Goal: Transaction & Acquisition: Purchase product/service

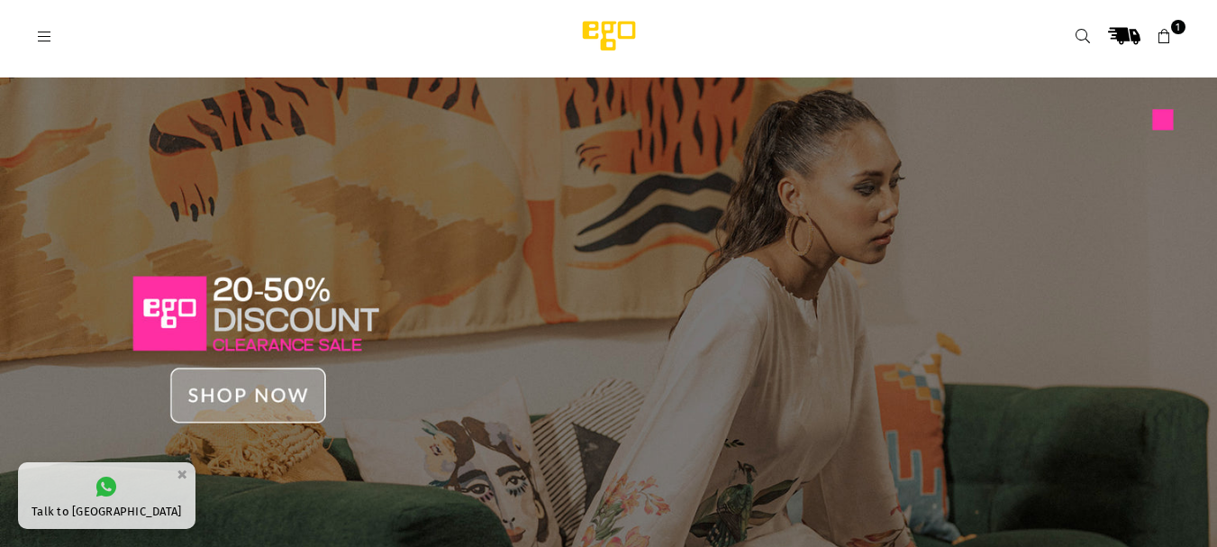
click at [321, 253] on img at bounding box center [608, 337] width 1217 height 520
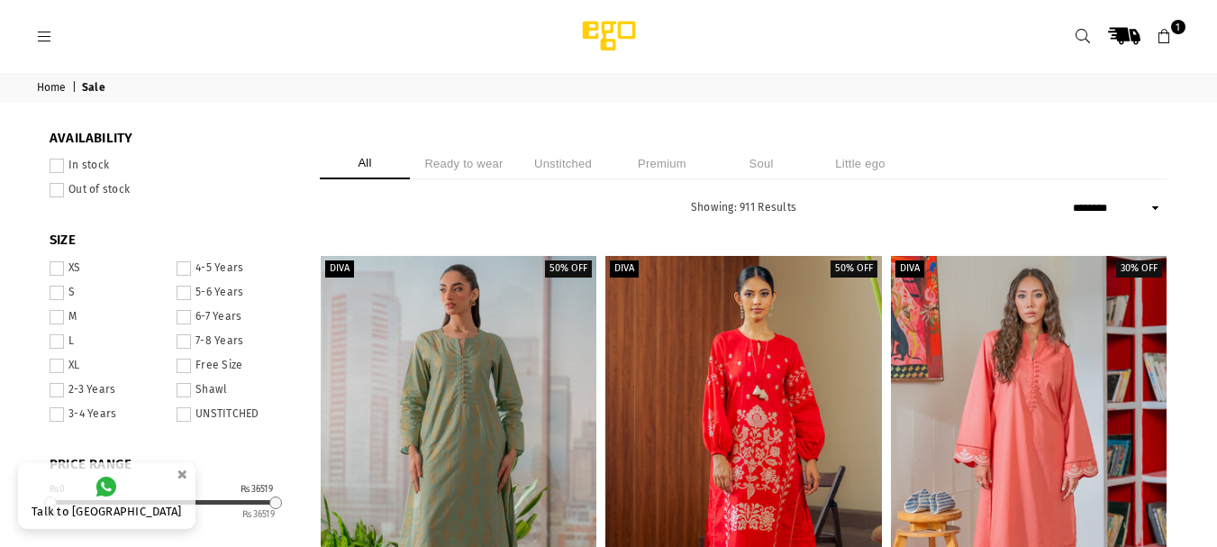
select select "******"
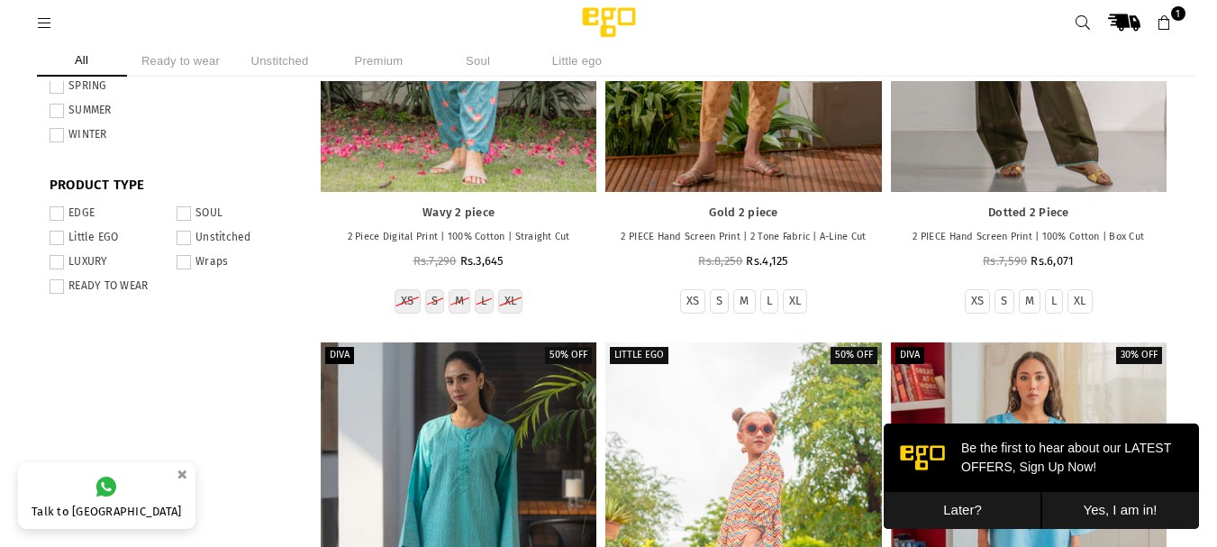
click at [945, 500] on button "Later?" at bounding box center [963, 510] width 158 height 37
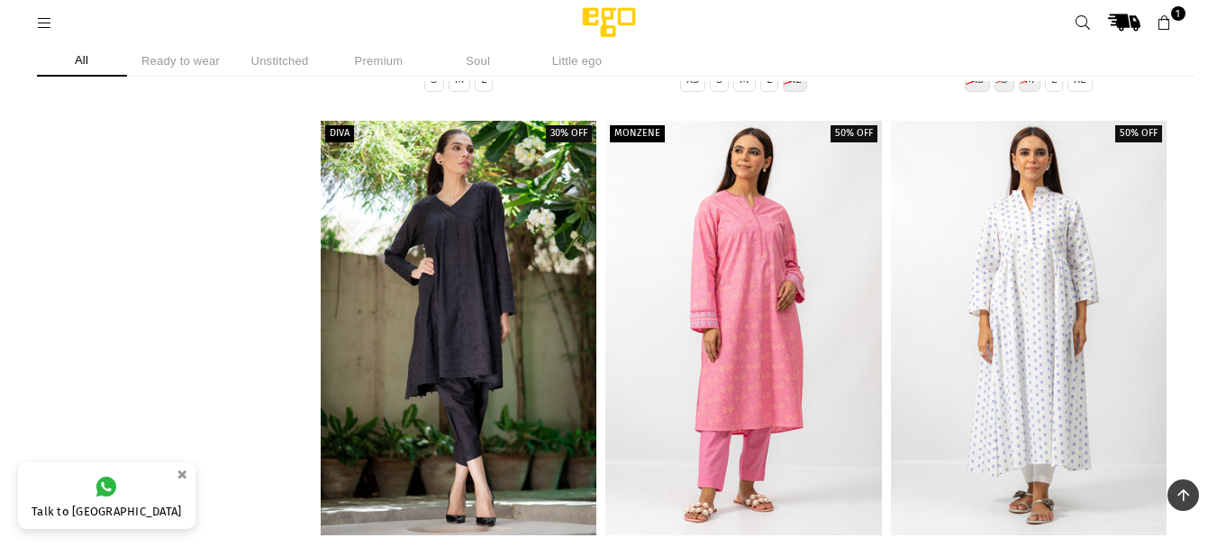
scroll to position [54264, 0]
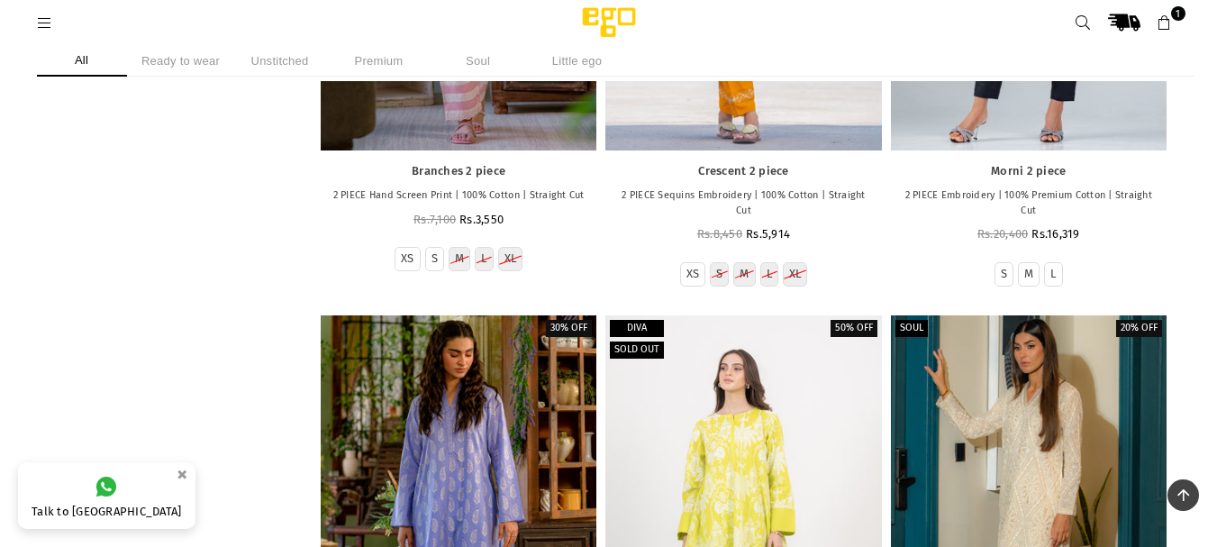
click at [52, 30] on icon at bounding box center [45, 23] width 16 height 16
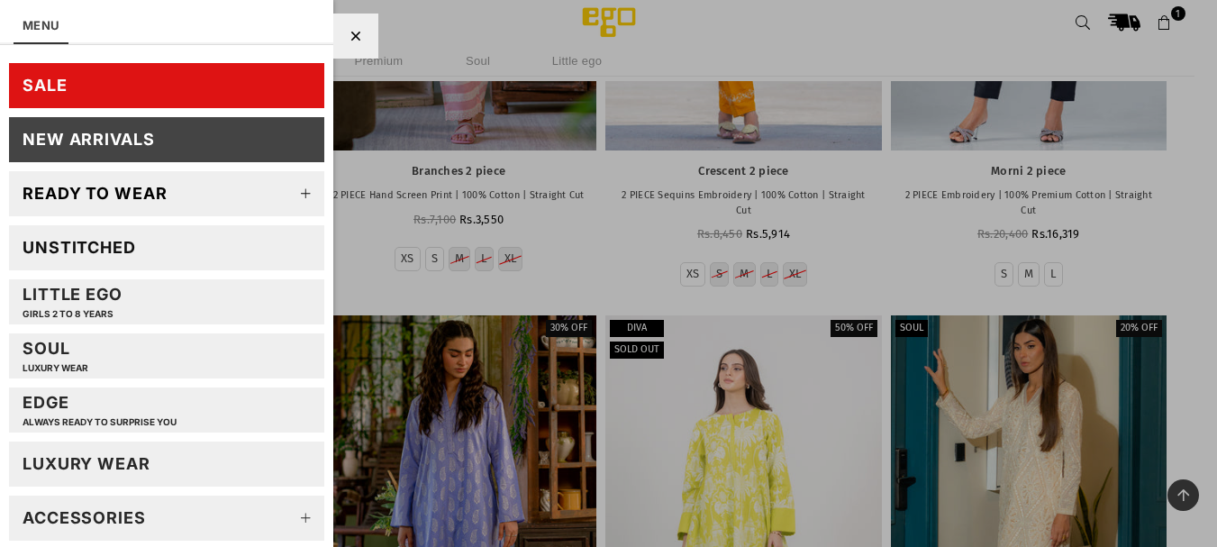
click at [95, 139] on div "New Arrivals" at bounding box center [89, 139] width 132 height 21
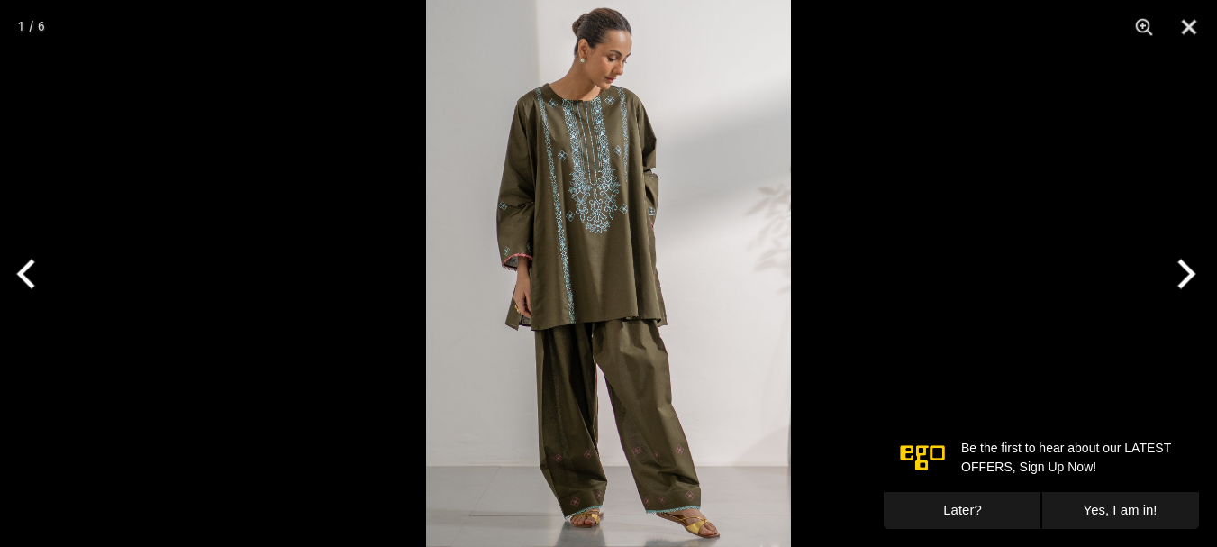
click at [686, 244] on img at bounding box center [608, 273] width 365 height 547
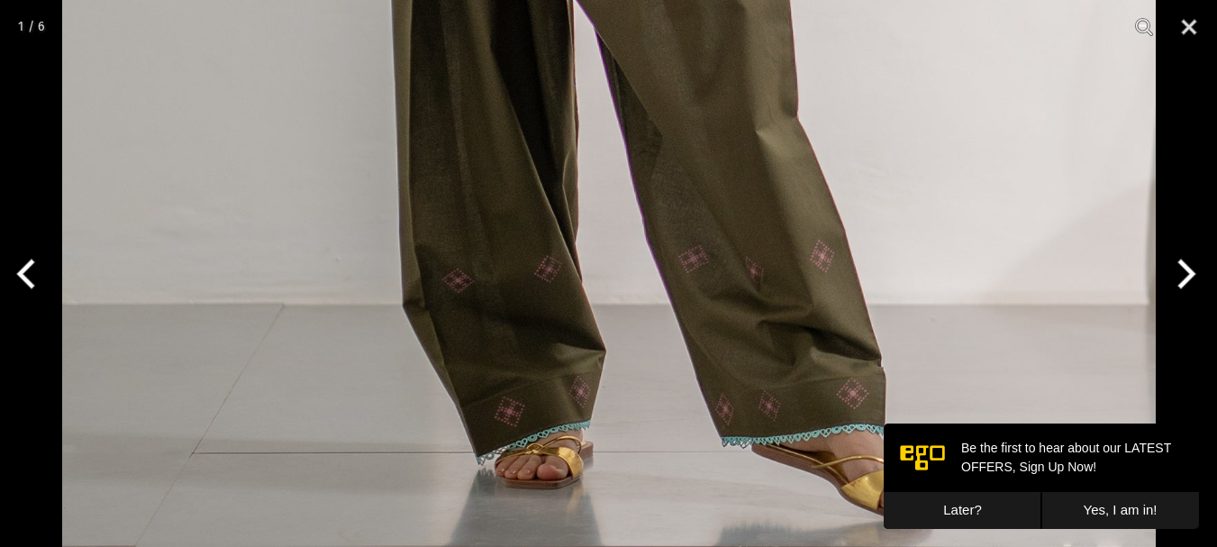
click at [953, 496] on button "Later?" at bounding box center [963, 510] width 158 height 37
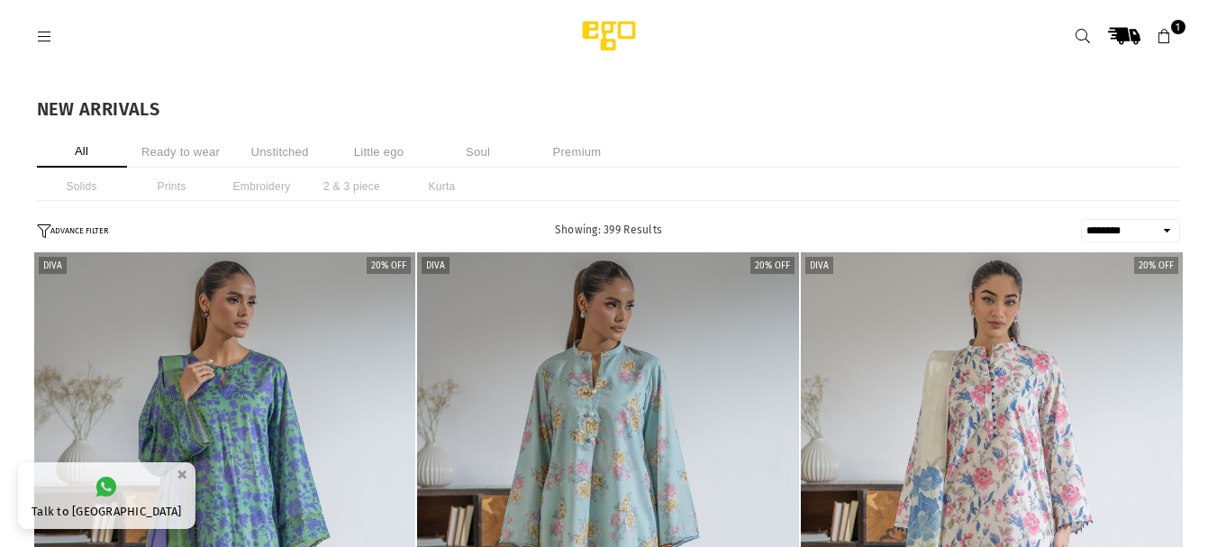
select select "******"
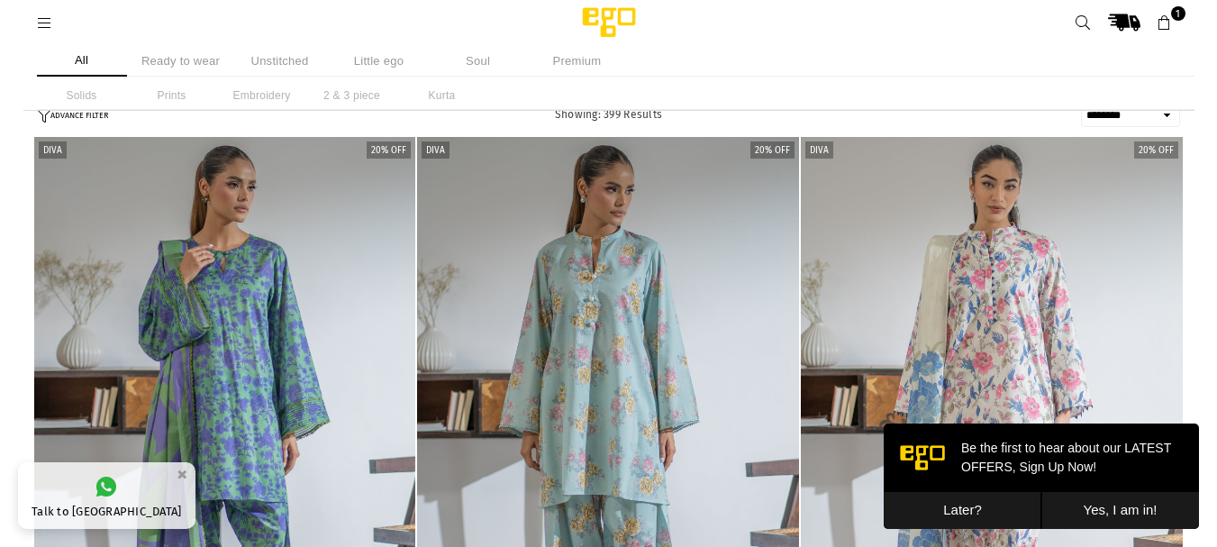
scroll to position [450, 0]
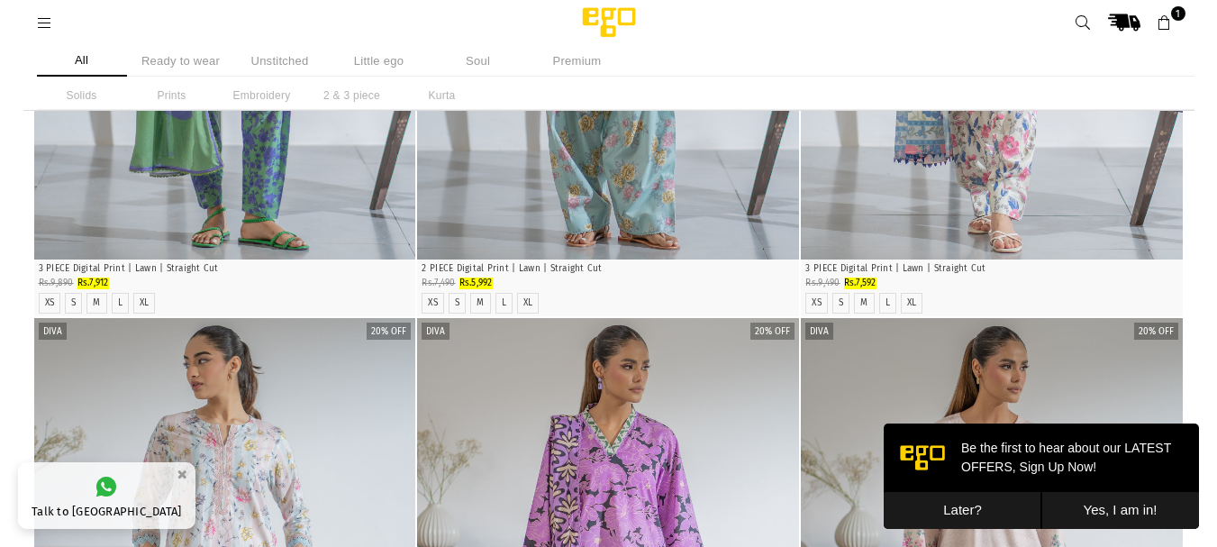
click at [952, 499] on button "Later?" at bounding box center [963, 510] width 158 height 37
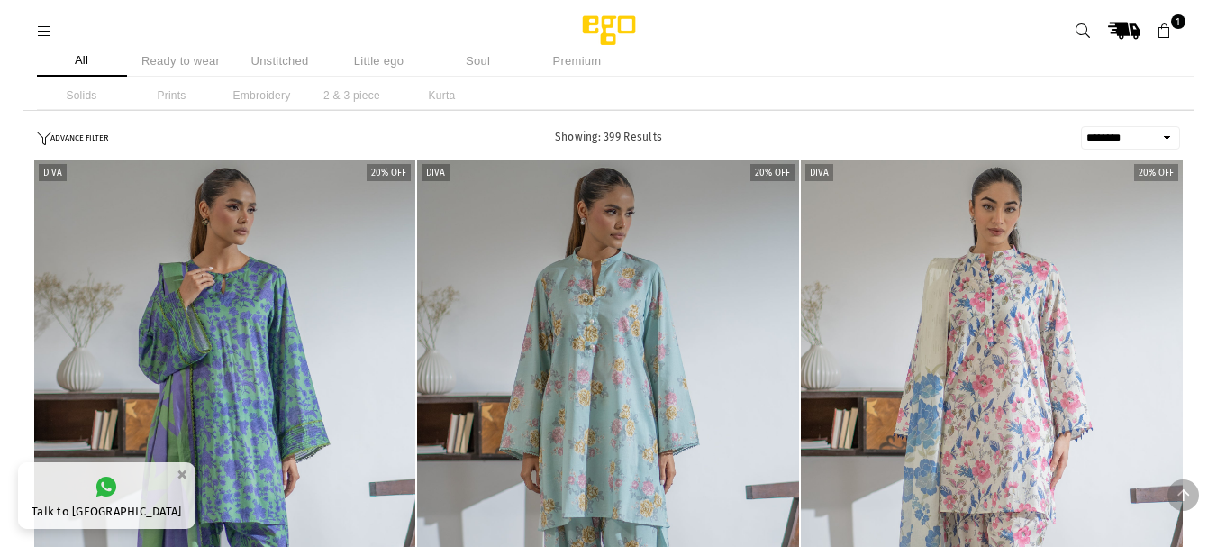
scroll to position [0, 0]
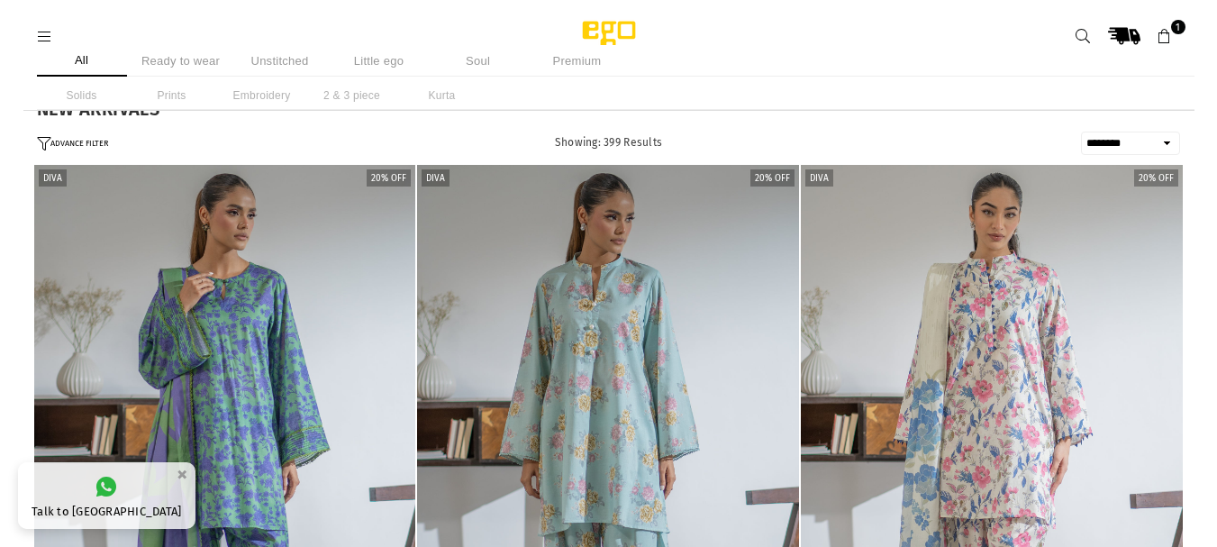
drag, startPoint x: 201, startPoint y: 58, endPoint x: 415, endPoint y: 131, distance: 226.5
click at [201, 60] on li "Ready to wear" at bounding box center [181, 61] width 90 height 32
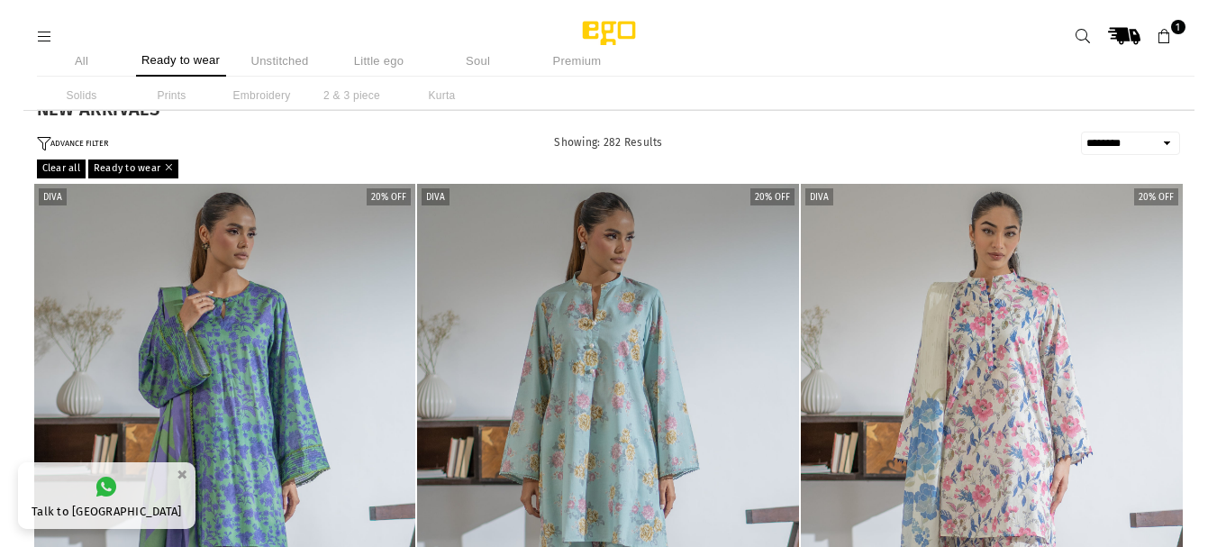
click at [83, 59] on li "All" at bounding box center [82, 61] width 90 height 32
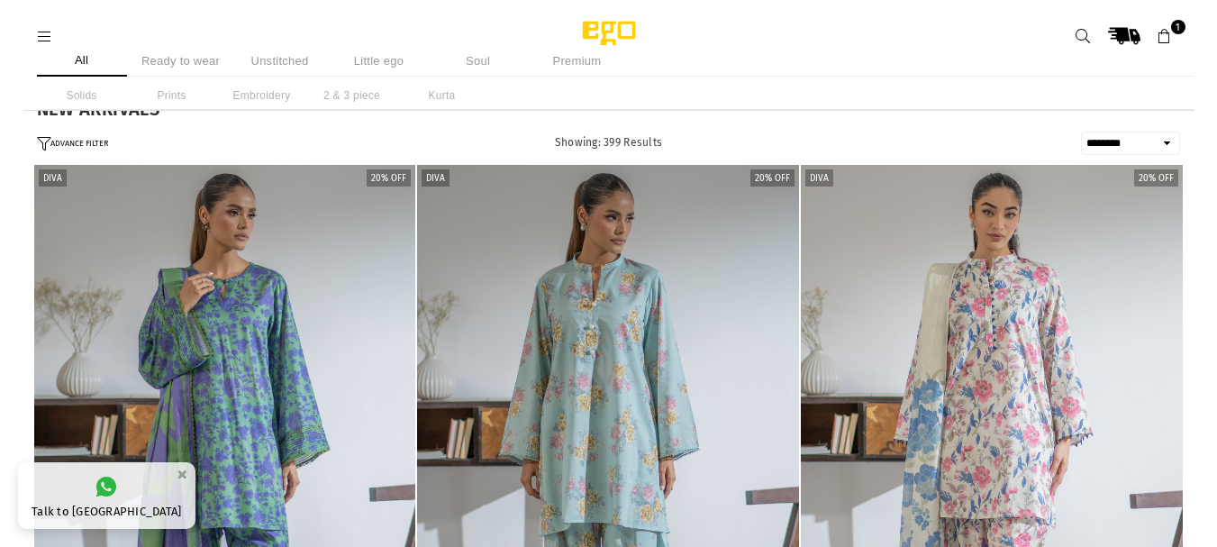
click at [202, 61] on li "Ready to wear" at bounding box center [181, 61] width 90 height 32
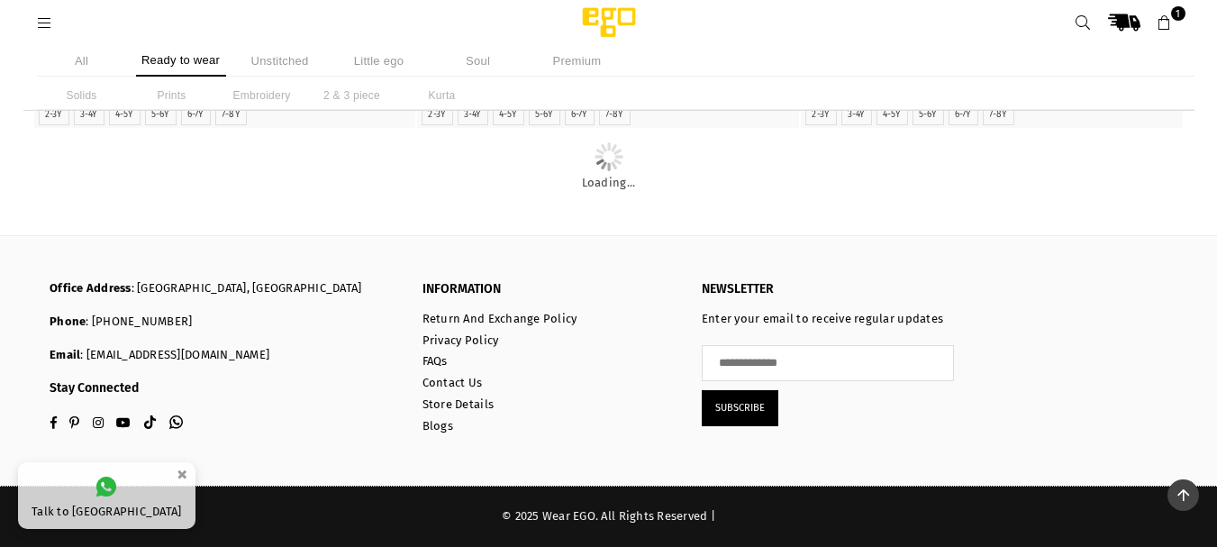
scroll to position [20655, 0]
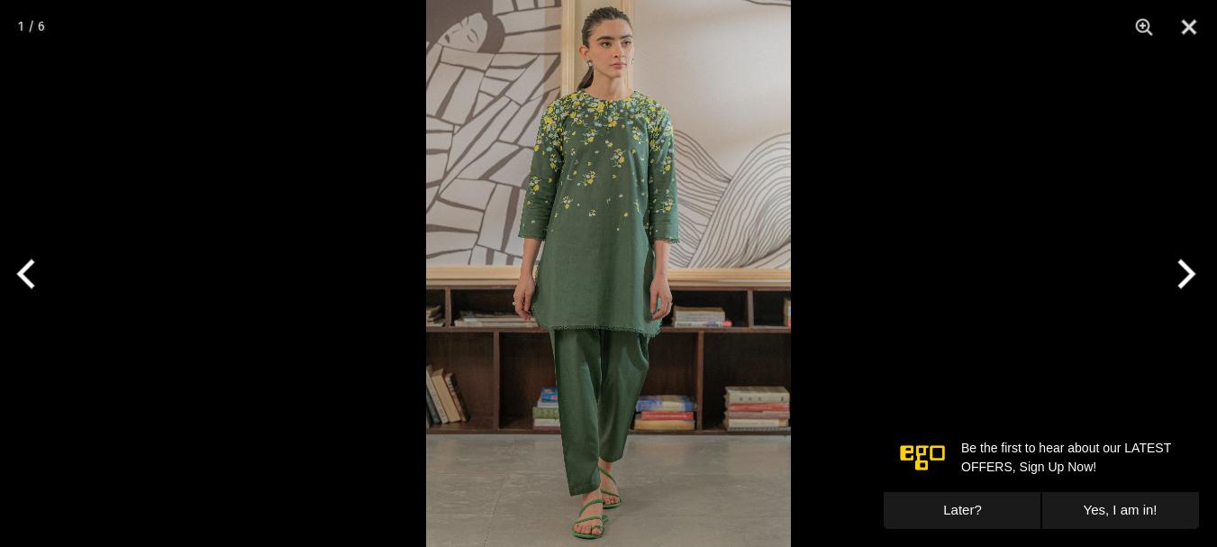
click at [678, 194] on img at bounding box center [608, 273] width 365 height 547
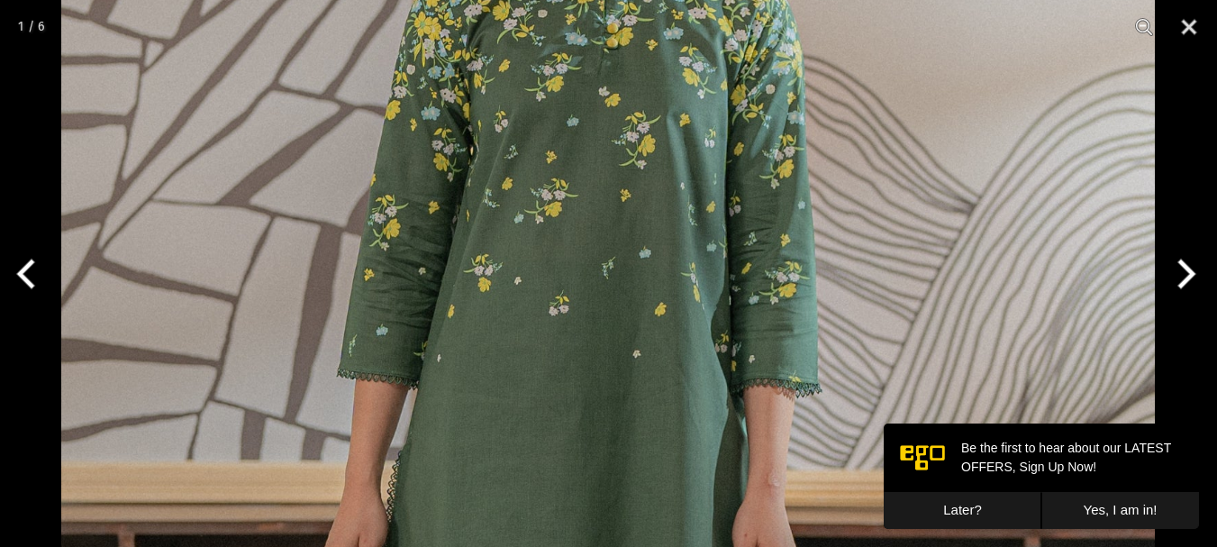
click at [658, 195] on img at bounding box center [608, 486] width 1094 height 1640
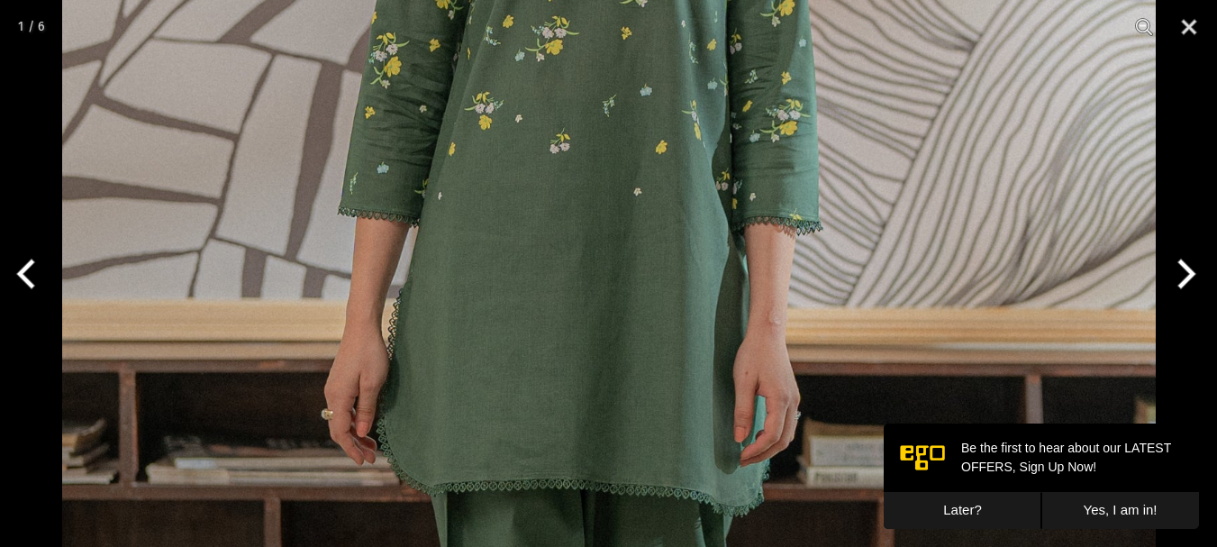
click at [1187, 263] on button "Next" at bounding box center [1183, 274] width 68 height 90
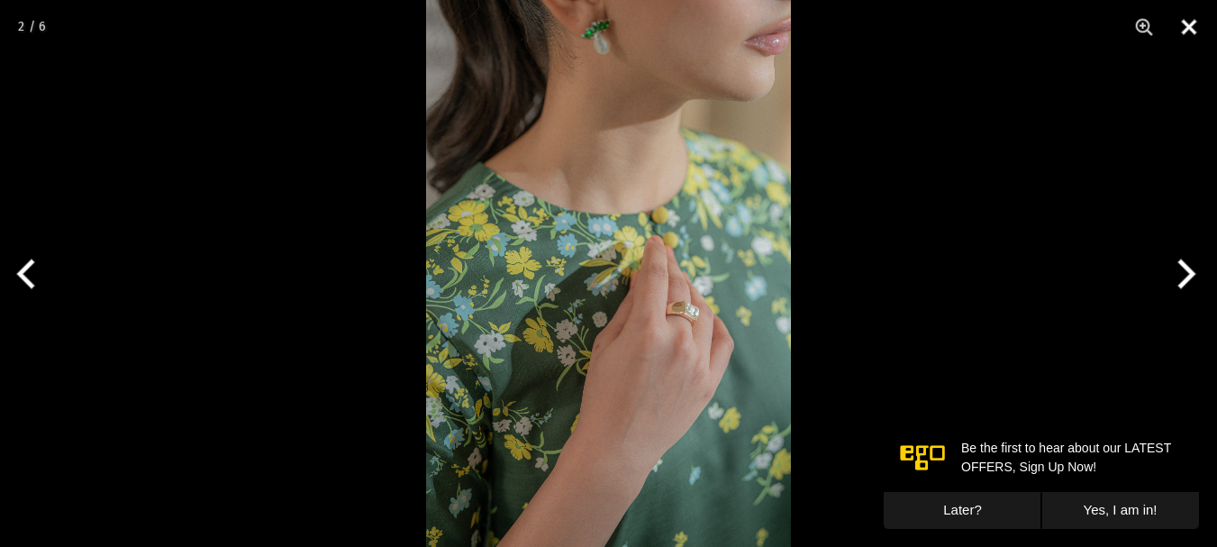
click at [1191, 28] on button "Close" at bounding box center [1189, 27] width 45 height 54
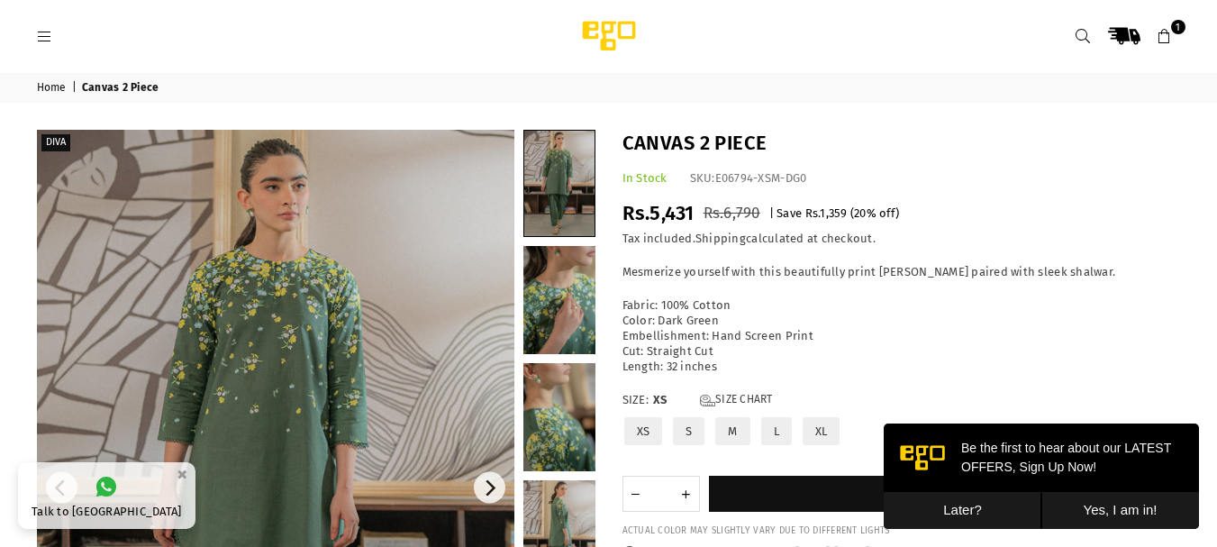
click at [971, 508] on button "Later?" at bounding box center [963, 510] width 158 height 37
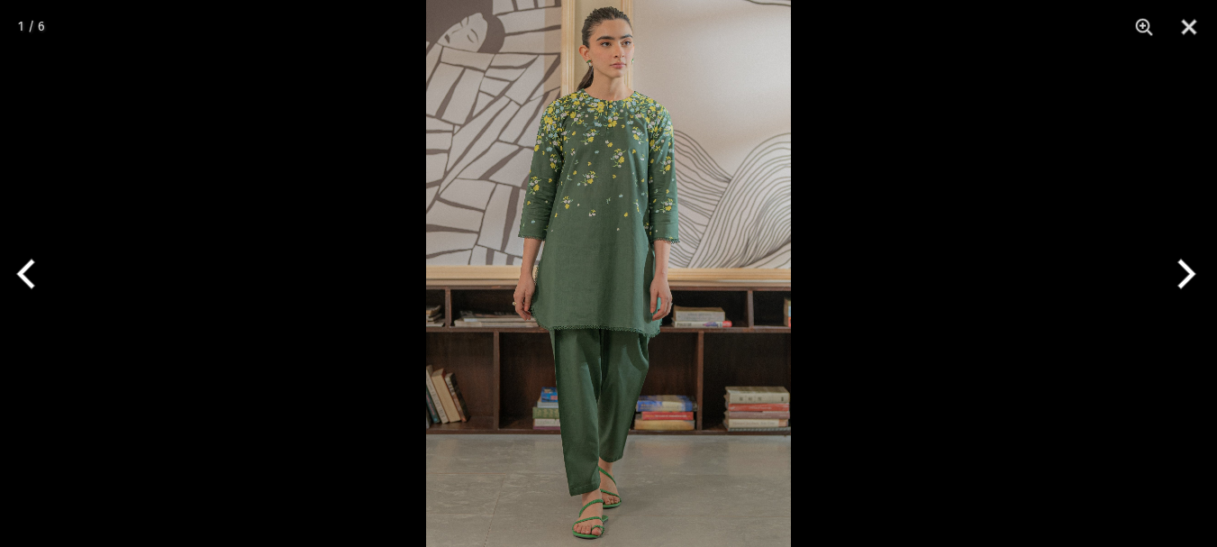
click at [1189, 276] on button "Next" at bounding box center [1183, 274] width 68 height 90
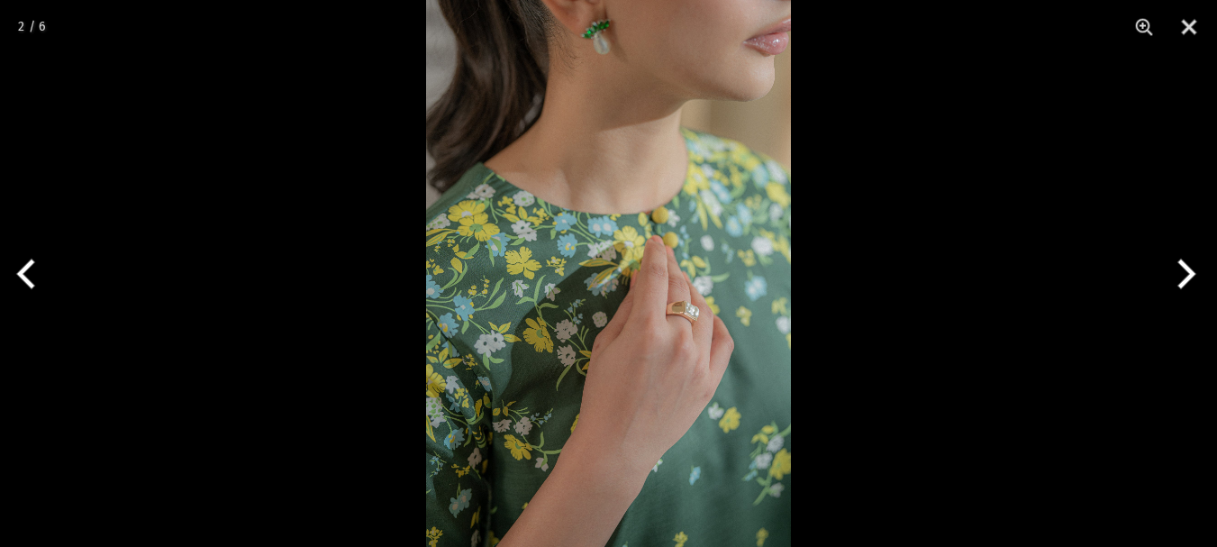
click at [1189, 276] on button "Next" at bounding box center [1183, 274] width 68 height 90
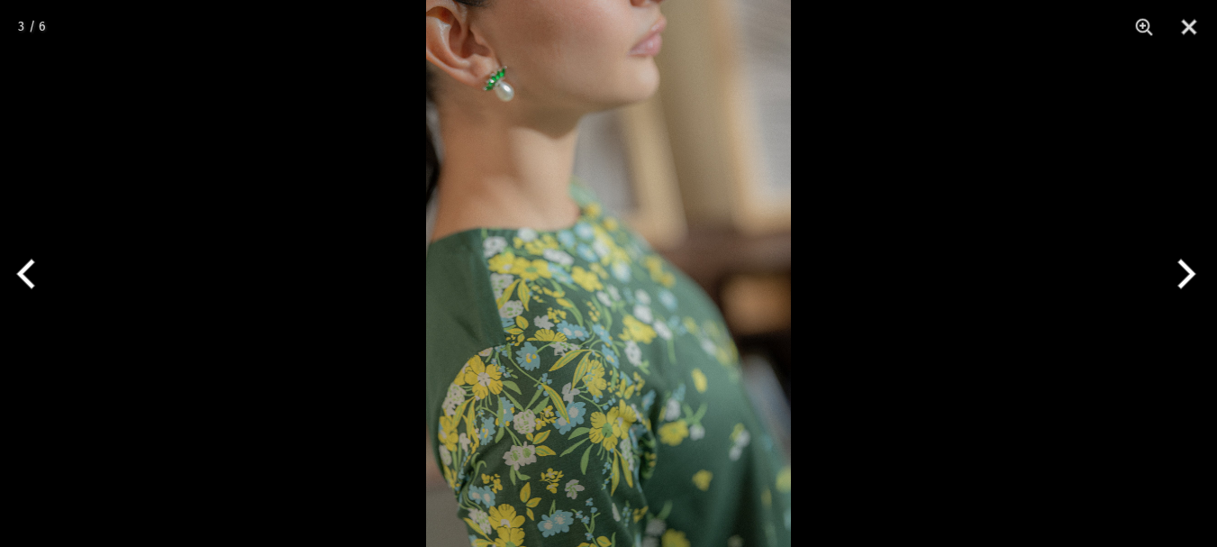
click at [1189, 276] on button "Next" at bounding box center [1183, 274] width 68 height 90
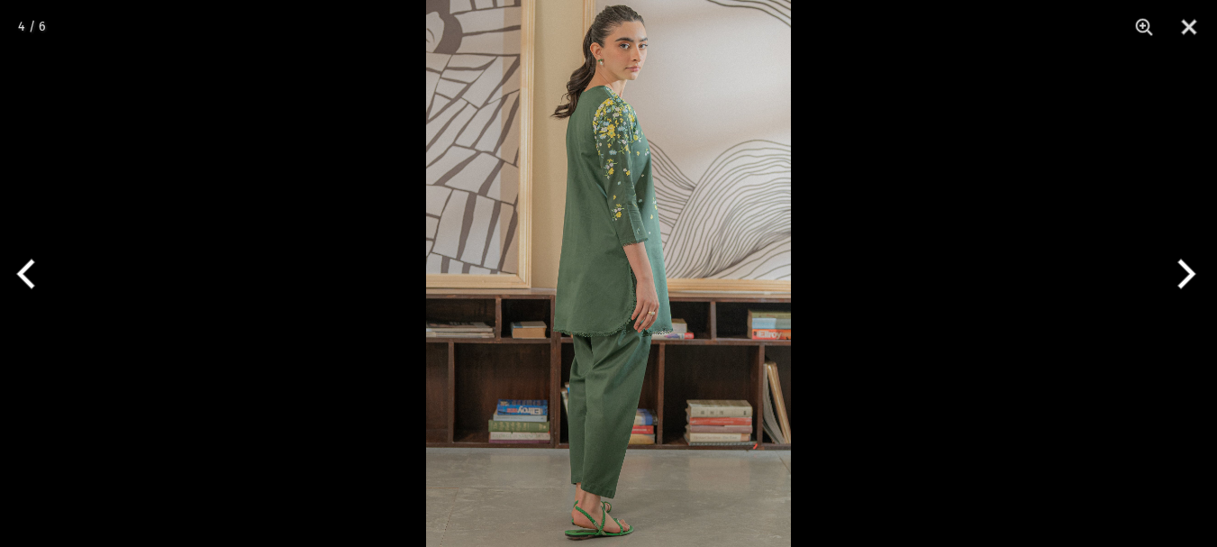
click at [592, 208] on img at bounding box center [608, 273] width 365 height 547
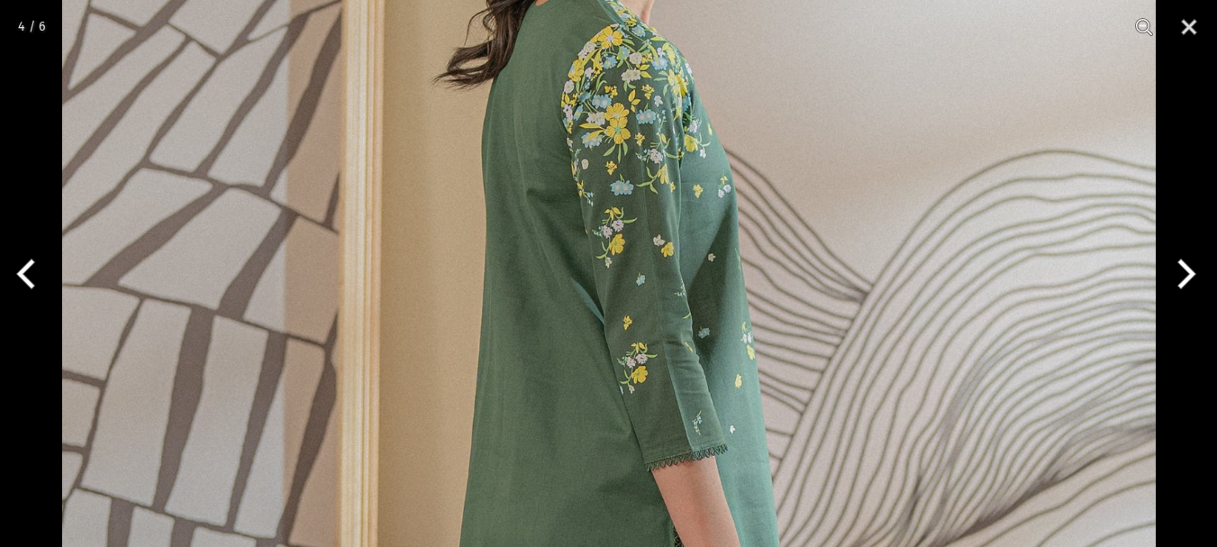
click at [620, 290] on img at bounding box center [609, 551] width 1094 height 1640
click at [1185, 280] on button "Next" at bounding box center [1183, 274] width 68 height 90
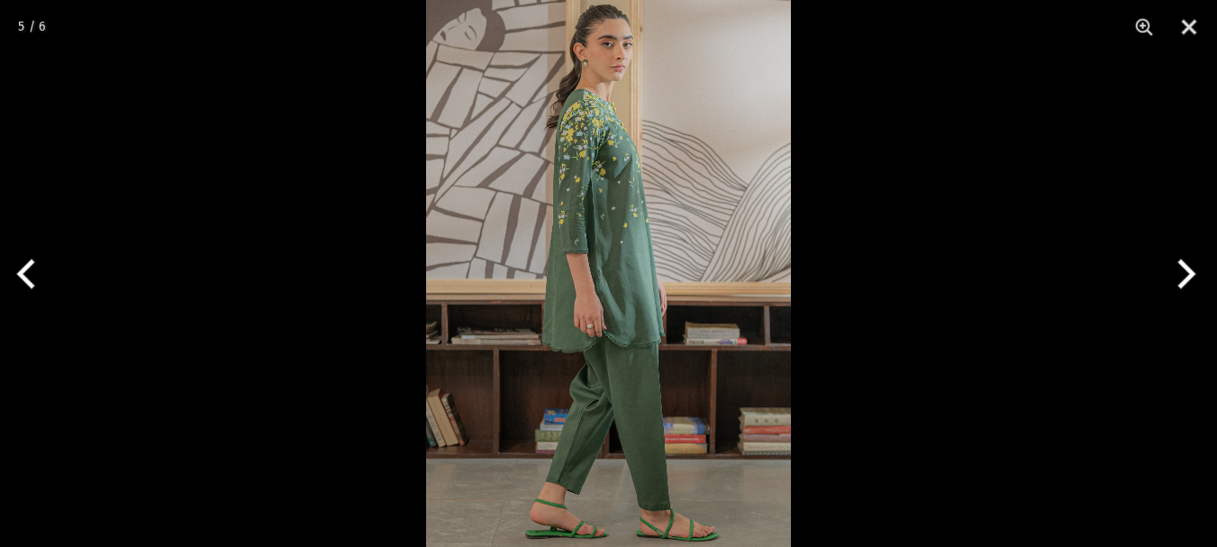
click at [606, 201] on img at bounding box center [608, 273] width 365 height 547
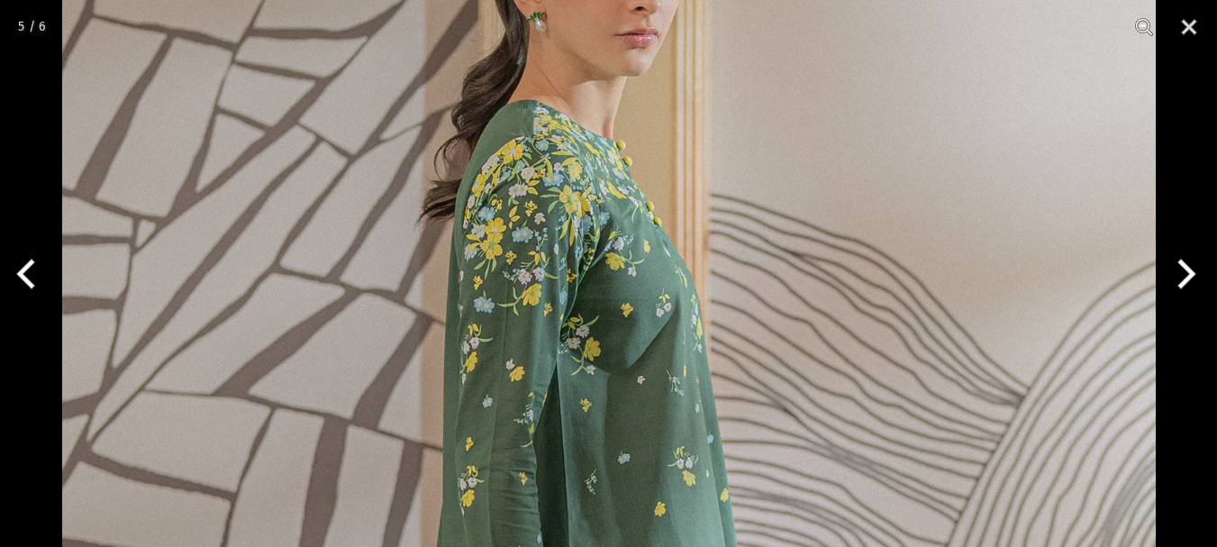
click at [1175, 278] on button "Next" at bounding box center [1183, 274] width 68 height 90
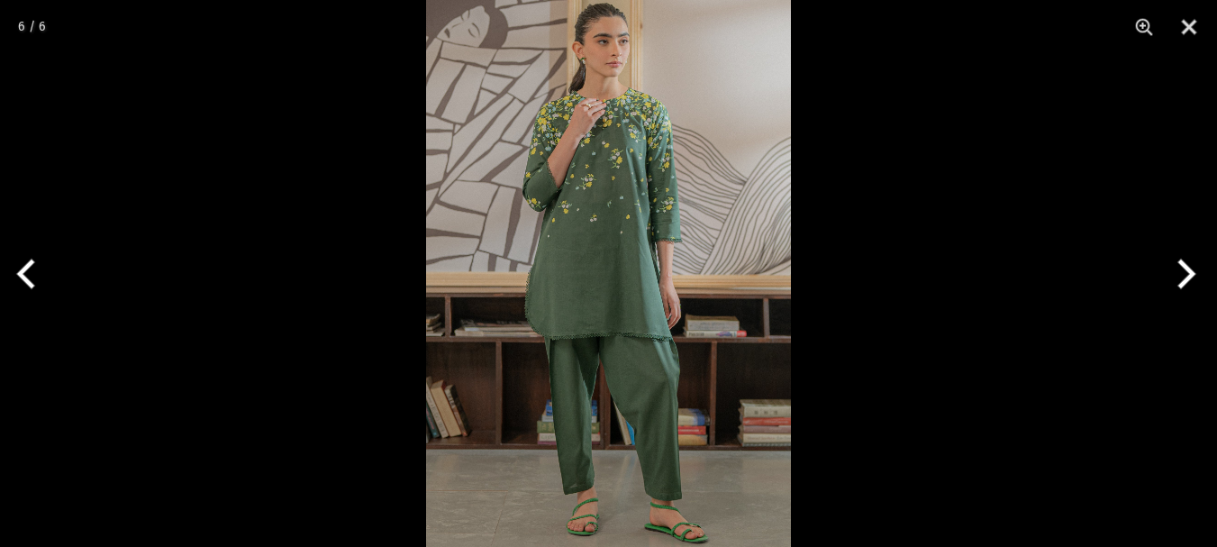
click at [596, 213] on img at bounding box center [608, 273] width 365 height 547
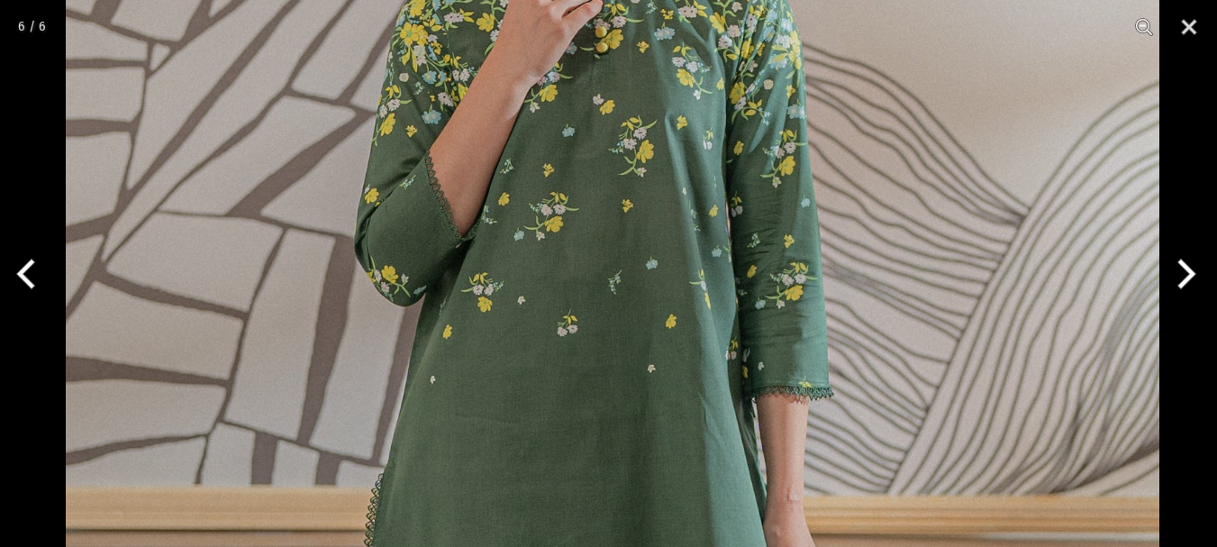
click at [792, 145] on img at bounding box center [613, 491] width 1094 height 1640
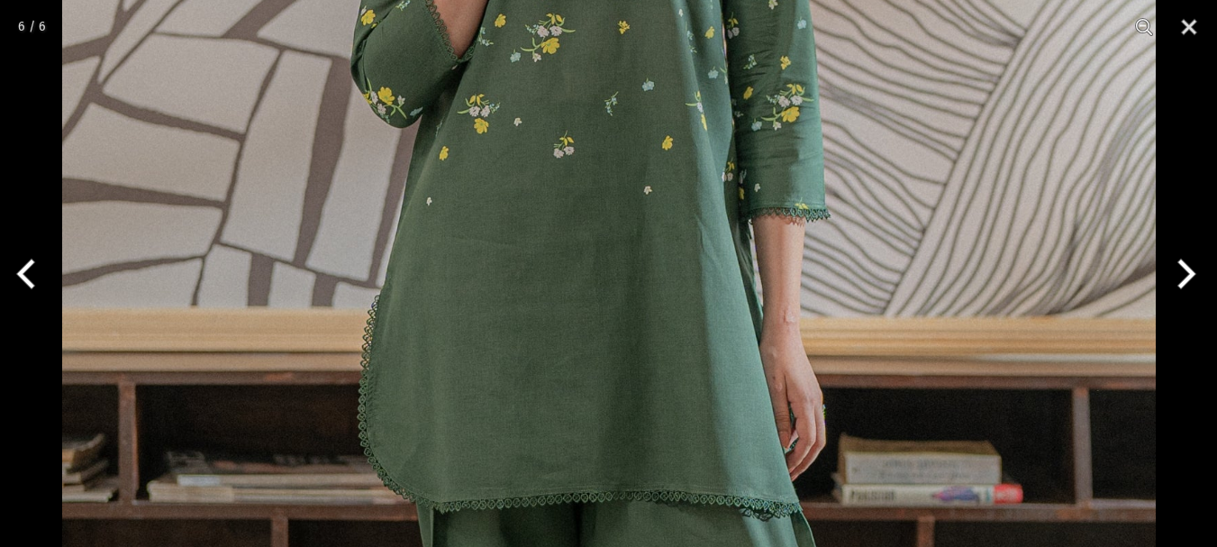
click at [805, 156] on img at bounding box center [609, 313] width 1094 height 1640
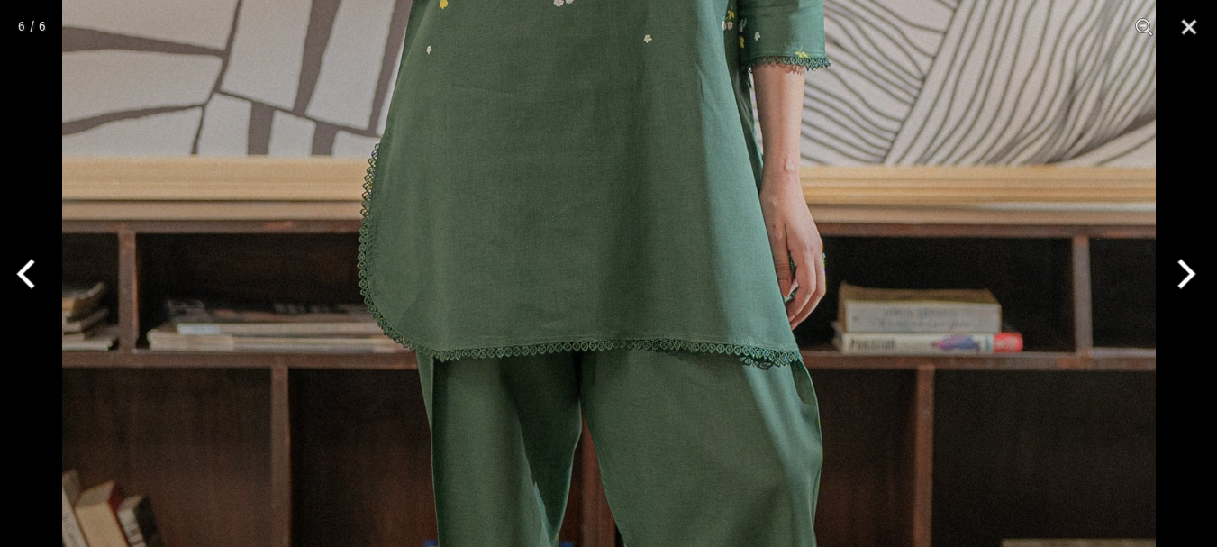
click at [843, 431] on img at bounding box center [609, 161] width 1094 height 1640
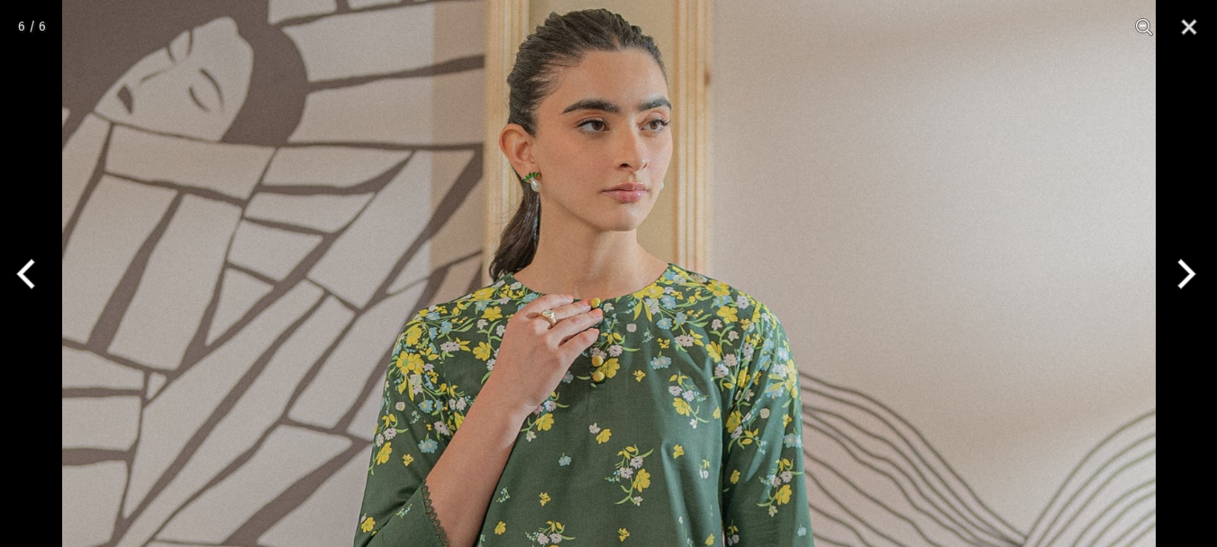
click at [1185, 286] on button "Next" at bounding box center [1183, 274] width 68 height 90
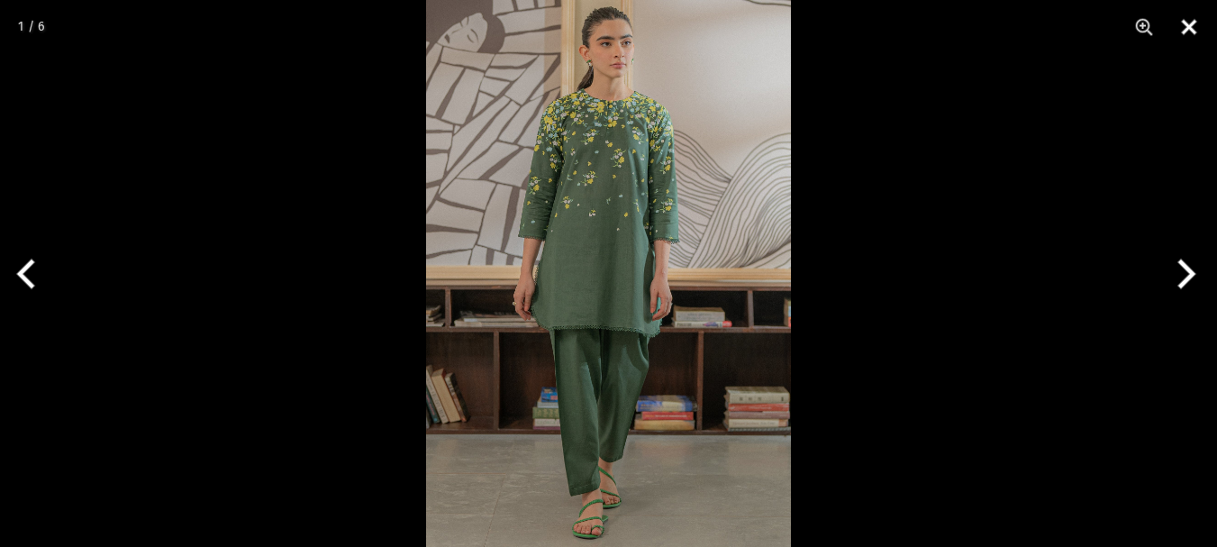
click at [1195, 27] on button "Close" at bounding box center [1189, 27] width 45 height 54
